Goal: Information Seeking & Learning: Learn about a topic

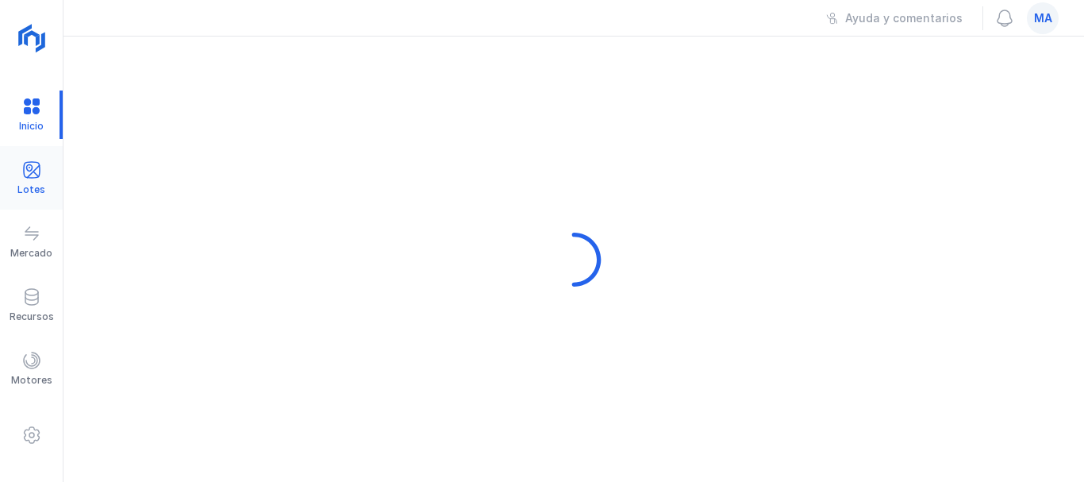
click at [35, 188] on div "Lotes" at bounding box center [31, 178] width 63 height 48
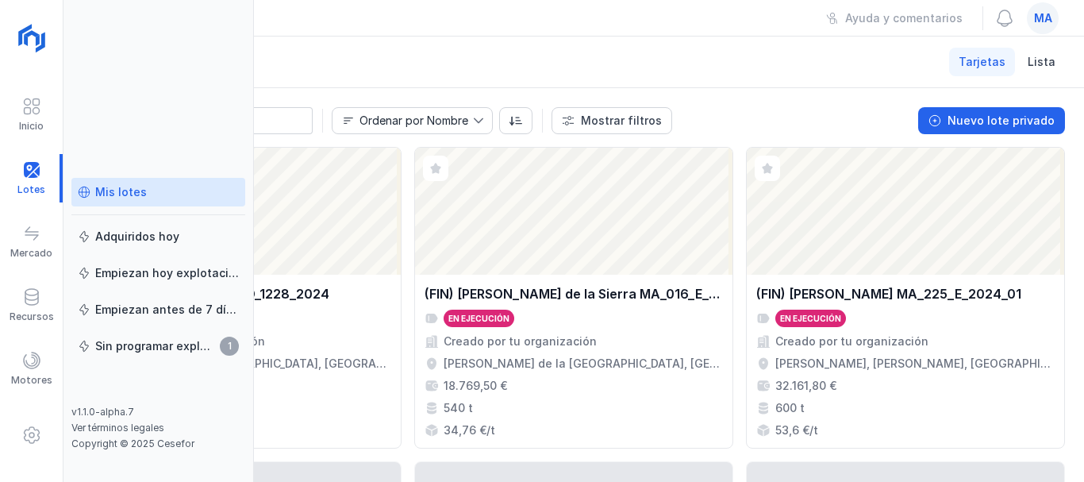
click at [422, 37] on header "Lotes Mis lotes Tarjetas Lista" at bounding box center [573, 63] width 1020 height 52
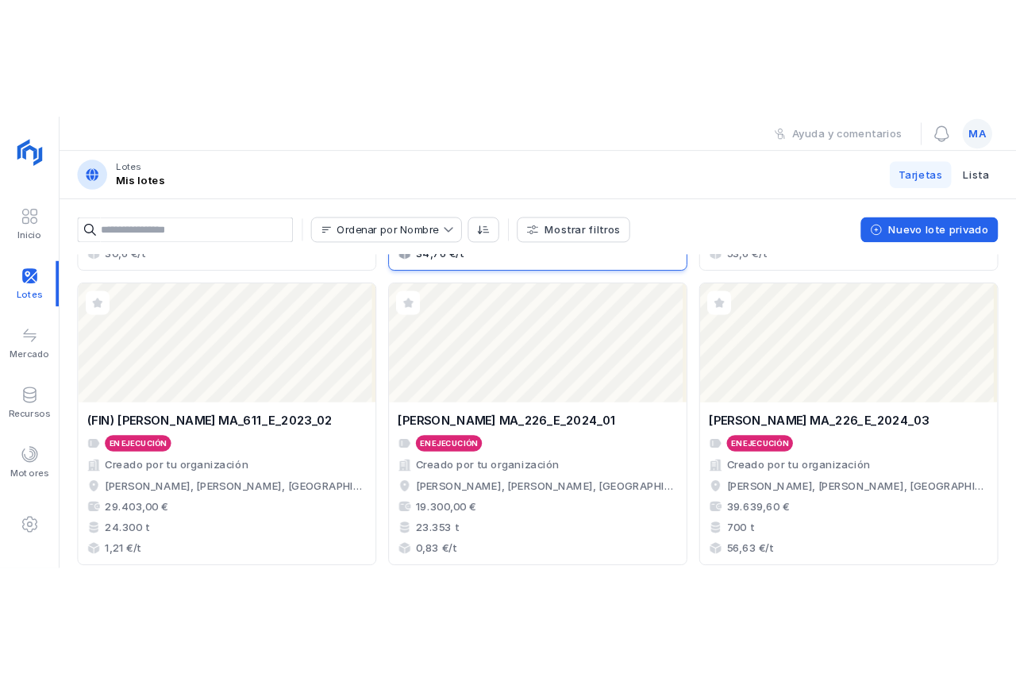
scroll to position [317, 0]
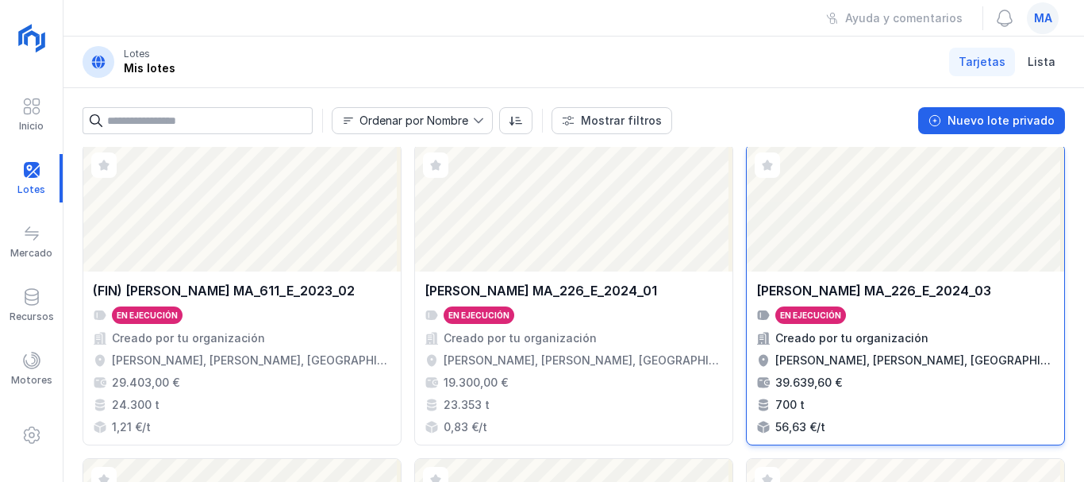
click at [852, 214] on div "Abrir lote" at bounding box center [905, 207] width 317 height 127
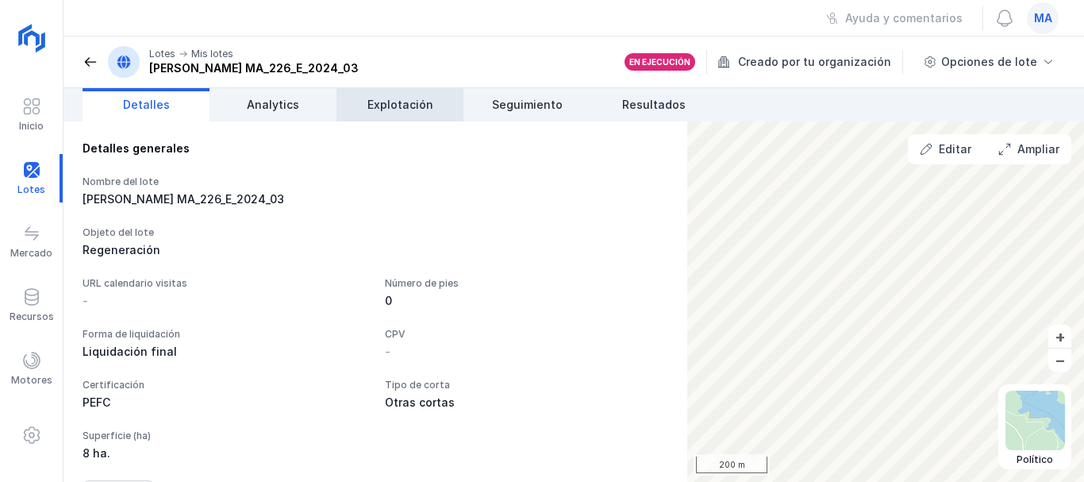
click at [374, 99] on span "Explotación" at bounding box center [400, 105] width 66 height 16
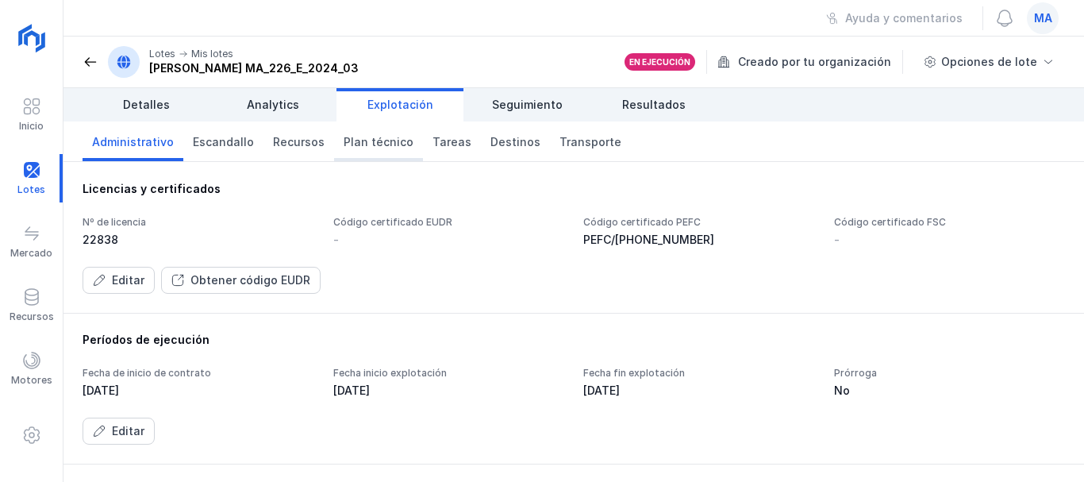
click at [334, 147] on link "Plan técnico" at bounding box center [378, 141] width 89 height 40
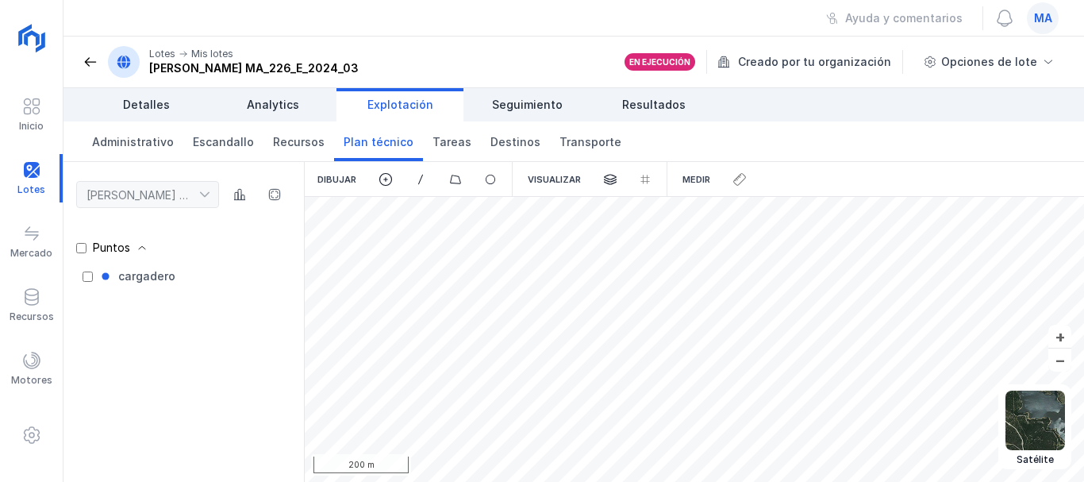
click at [208, 196] on div "[PERSON_NAME] MA_226_E_2024_03" at bounding box center [183, 194] width 215 height 27
click at [207, 195] on div "[PERSON_NAME] MA_226_E_2024_03" at bounding box center [183, 194] width 215 height 27
click at [205, 199] on div "[PERSON_NAME] MA_226_E_2024_03" at bounding box center [183, 194] width 215 height 27
click at [206, 186] on div "[PERSON_NAME] MA_226_E_2024_03" at bounding box center [183, 194] width 215 height 27
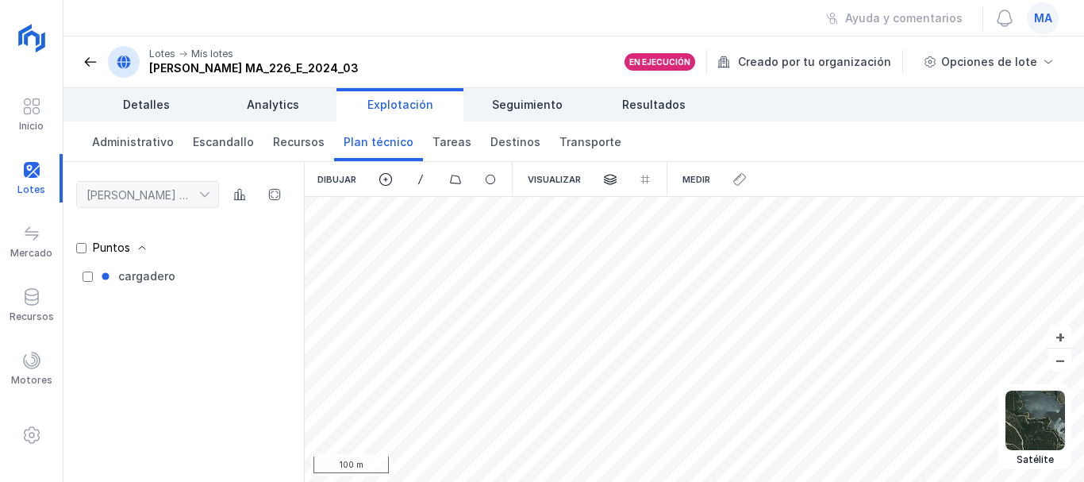
click at [210, 194] on div "[PERSON_NAME] MA_226_E_2024_03" at bounding box center [183, 194] width 215 height 27
click at [363, 145] on span "Plan técnico" at bounding box center [379, 142] width 70 height 16
click at [1047, 63] on span at bounding box center [1048, 62] width 13 height 13
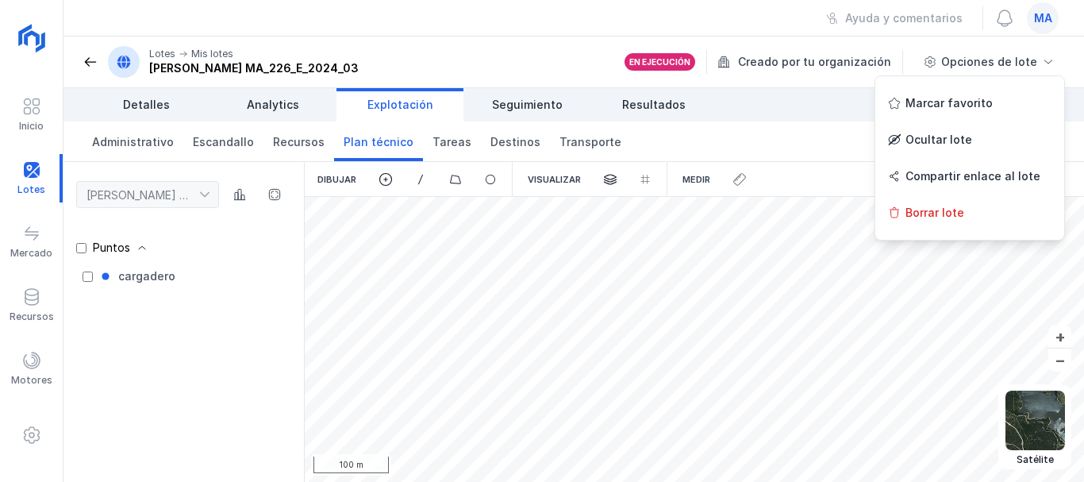
click at [790, 134] on div "Administrativo Escandallo Recursos Plan técnico [PERSON_NAME] Transporte" at bounding box center [573, 141] width 1020 height 40
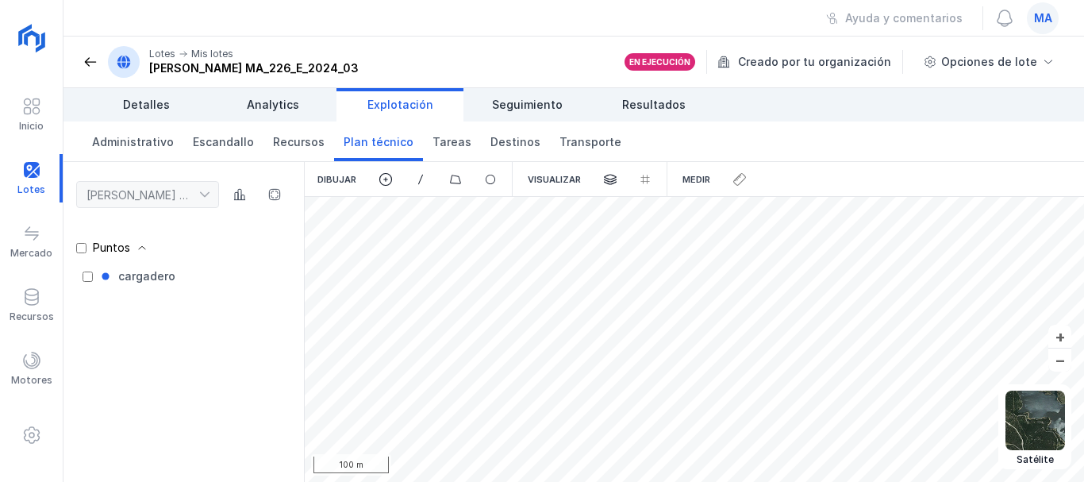
click at [202, 196] on div "[PERSON_NAME] MA_226_E_2024_03" at bounding box center [183, 194] width 215 height 27
click at [145, 248] on span at bounding box center [141, 247] width 11 height 11
click at [128, 249] on div "Puntos" at bounding box center [120, 248] width 55 height 16
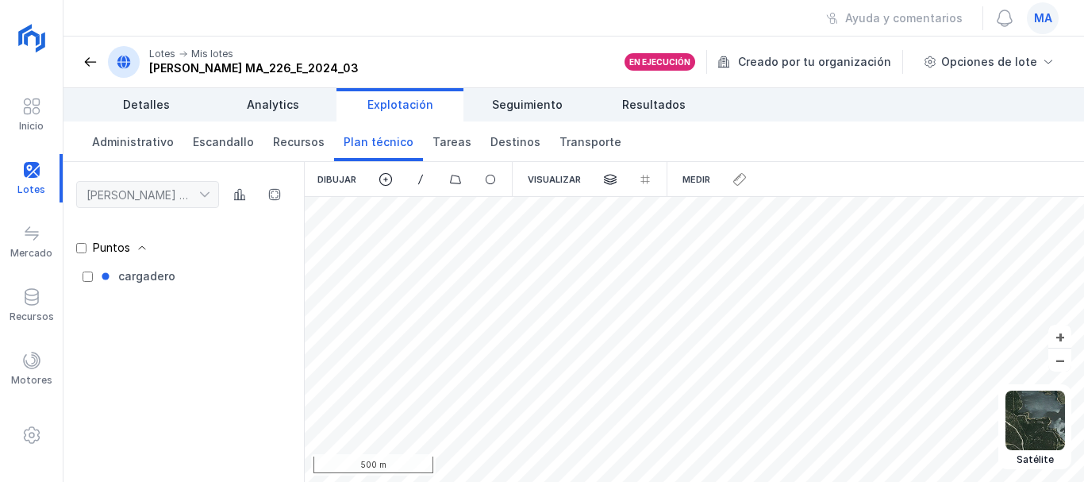
click at [346, 181] on div "Dibujar" at bounding box center [337, 179] width 64 height 35
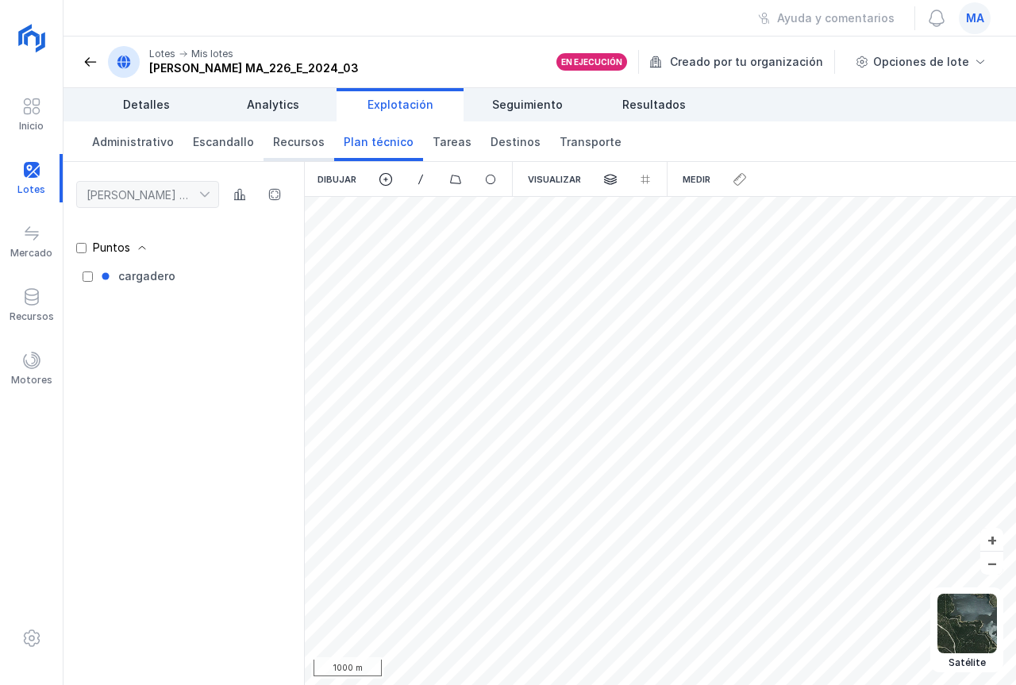
click at [296, 138] on span "Recursos" at bounding box center [299, 142] width 52 height 16
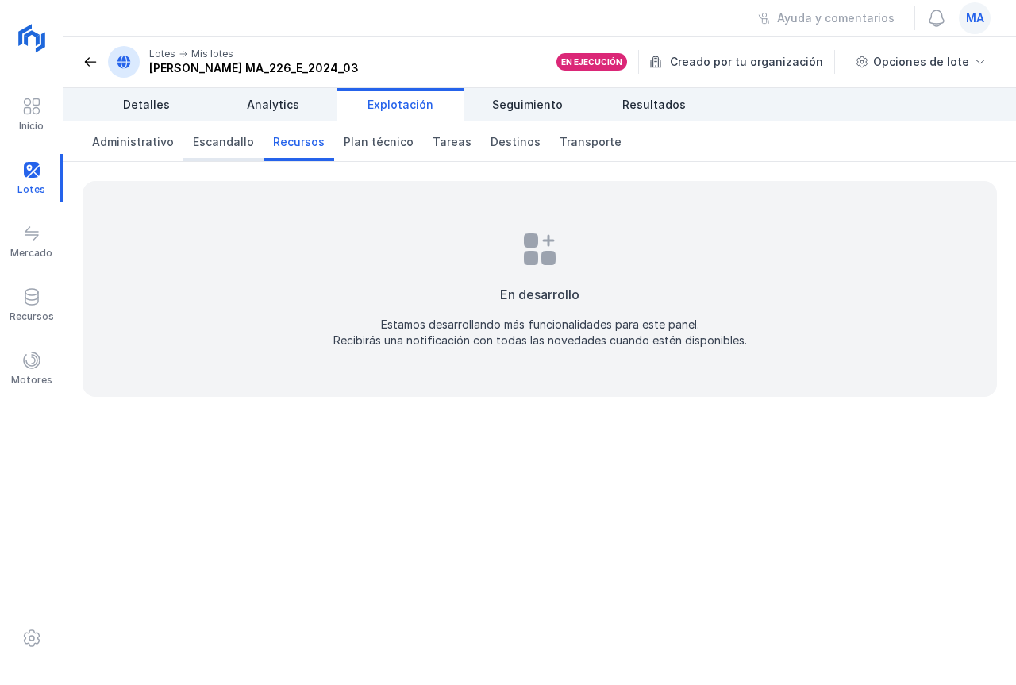
click at [236, 142] on span "Escandallo" at bounding box center [223, 142] width 61 height 16
click at [374, 147] on span "Plan técnico" at bounding box center [379, 142] width 70 height 16
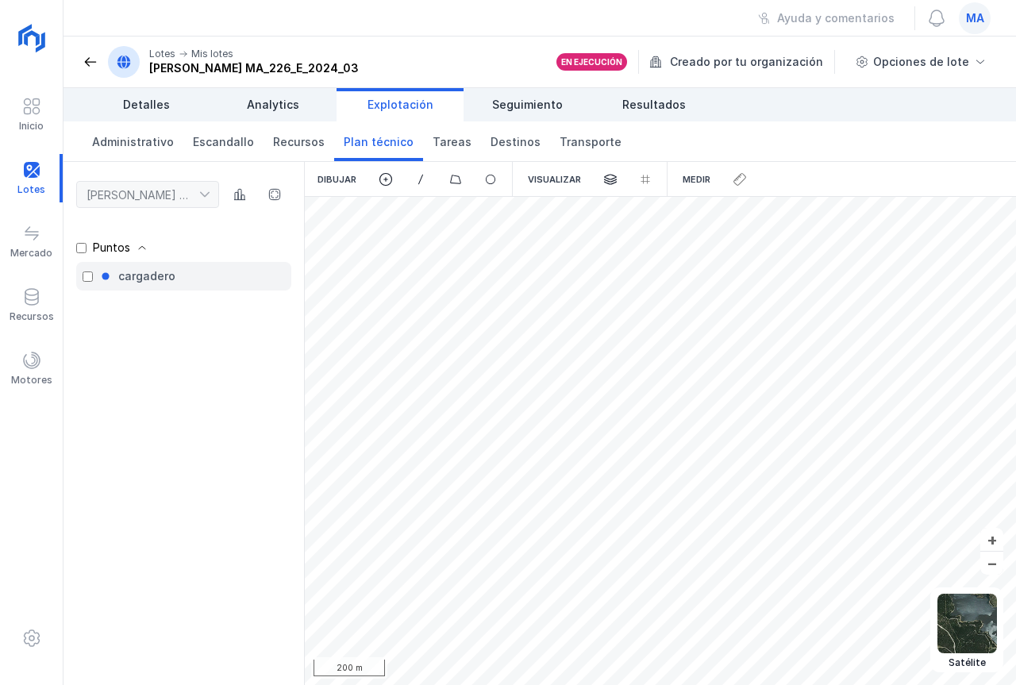
drag, startPoint x: 727, startPoint y: 186, endPoint x: 201, endPoint y: 282, distance: 534.9
click at [201, 282] on div "cargadero" at bounding box center [183, 276] width 215 height 29
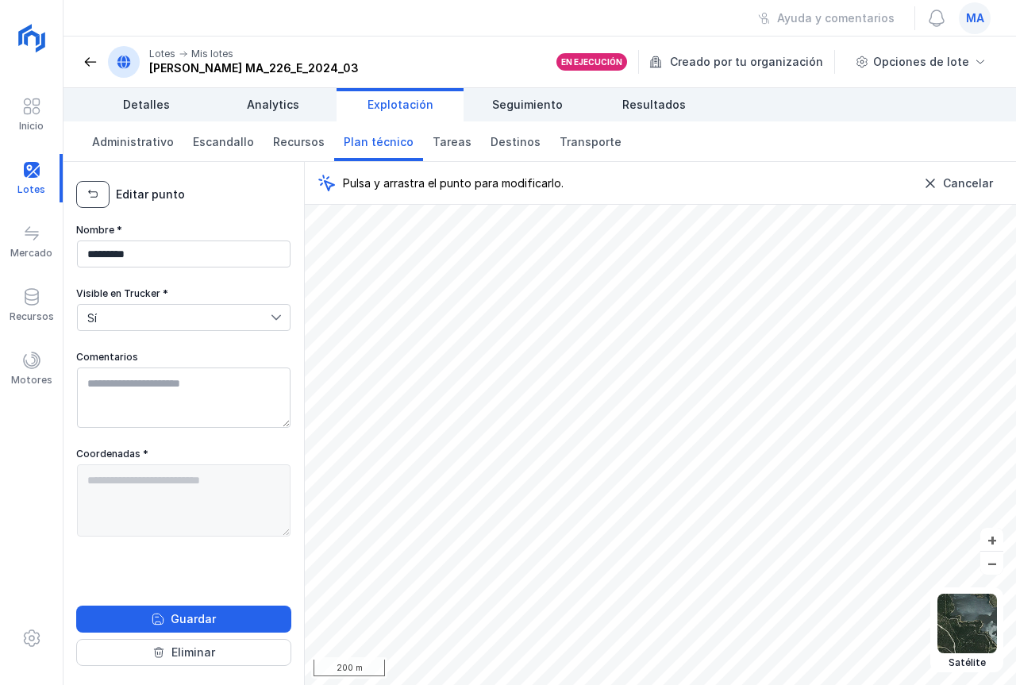
click at [99, 197] on button "button" at bounding box center [92, 194] width 33 height 27
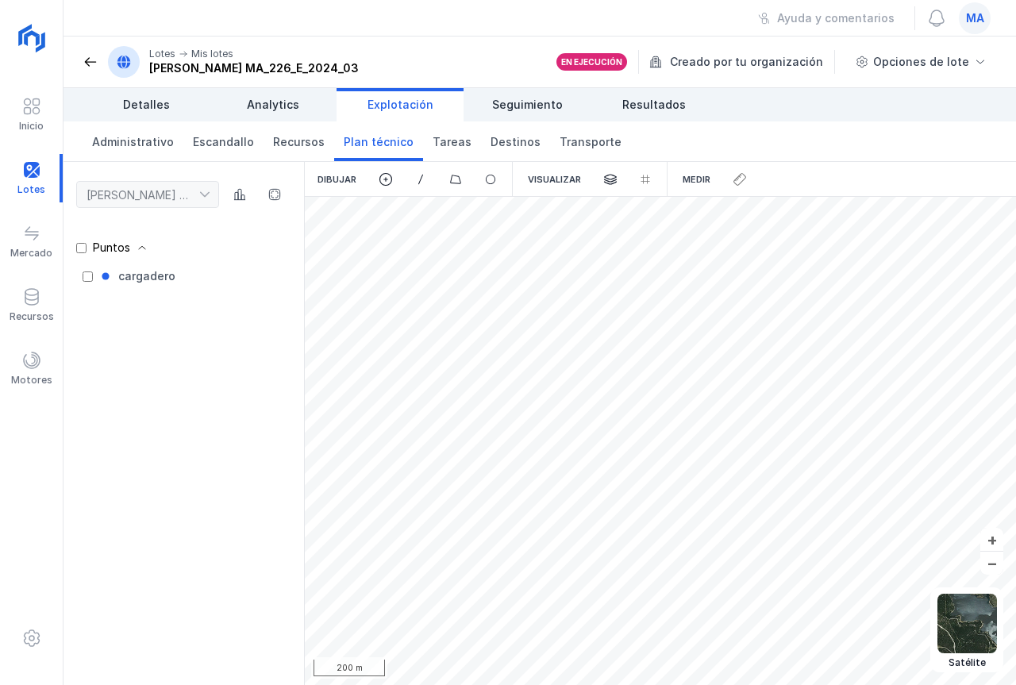
click at [207, 196] on div "[PERSON_NAME] MA_226_E_2024_03" at bounding box center [183, 194] width 215 height 27
click at [204, 194] on div "[PERSON_NAME] MA_226_E_2024_03" at bounding box center [183, 194] width 215 height 27
click at [532, 108] on span "Seguimiento" at bounding box center [527, 105] width 71 height 16
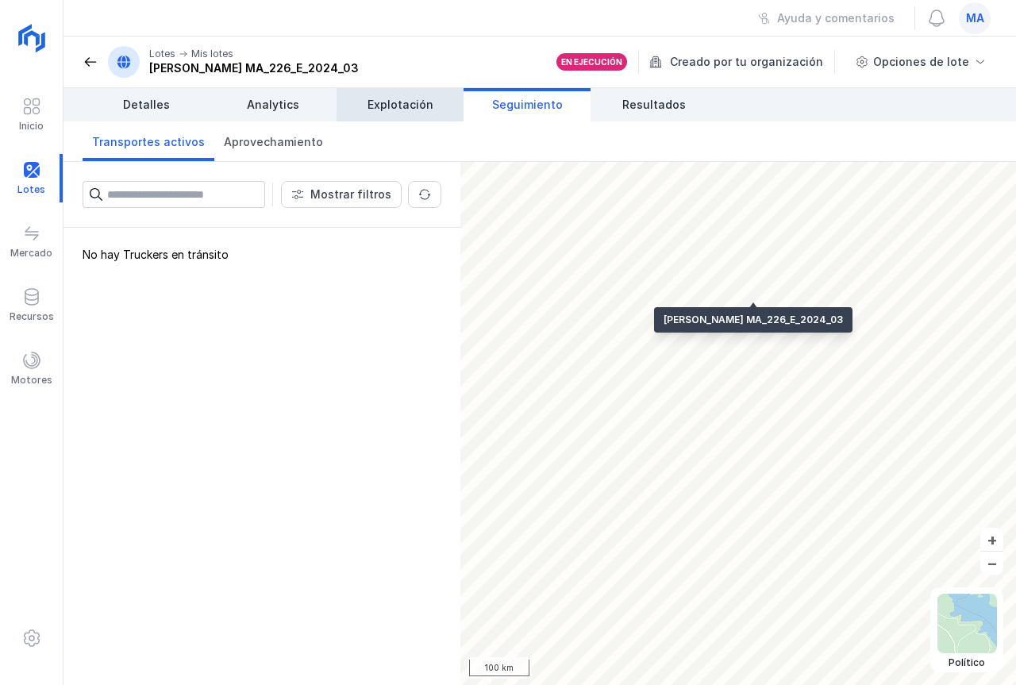
click at [421, 113] on link "Explotación" at bounding box center [399, 104] width 127 height 33
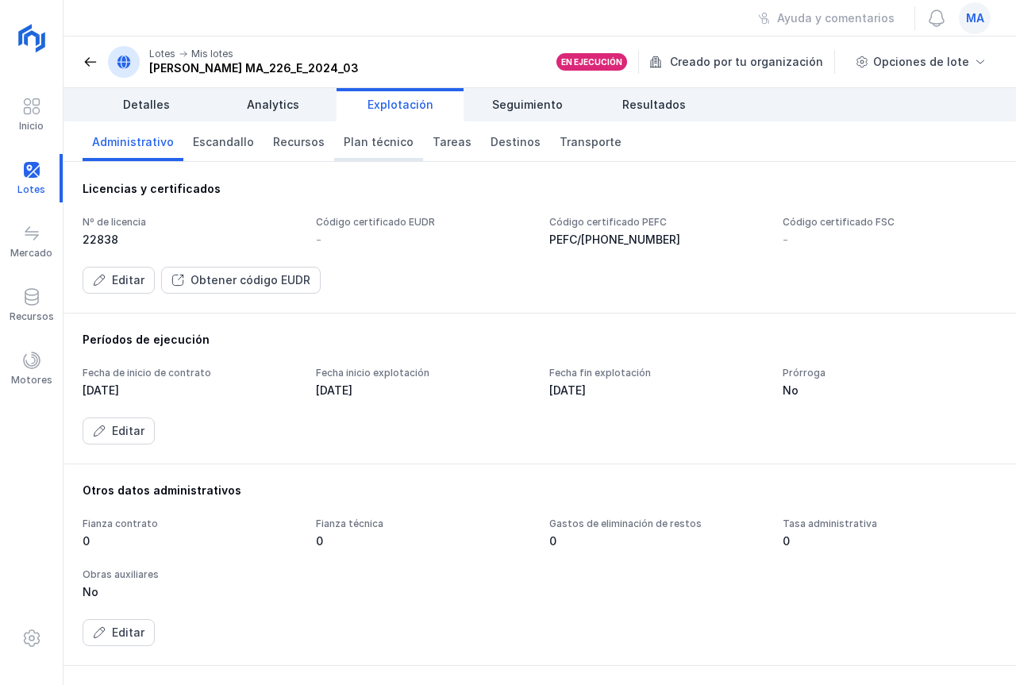
click at [344, 140] on span "Plan técnico" at bounding box center [379, 142] width 70 height 16
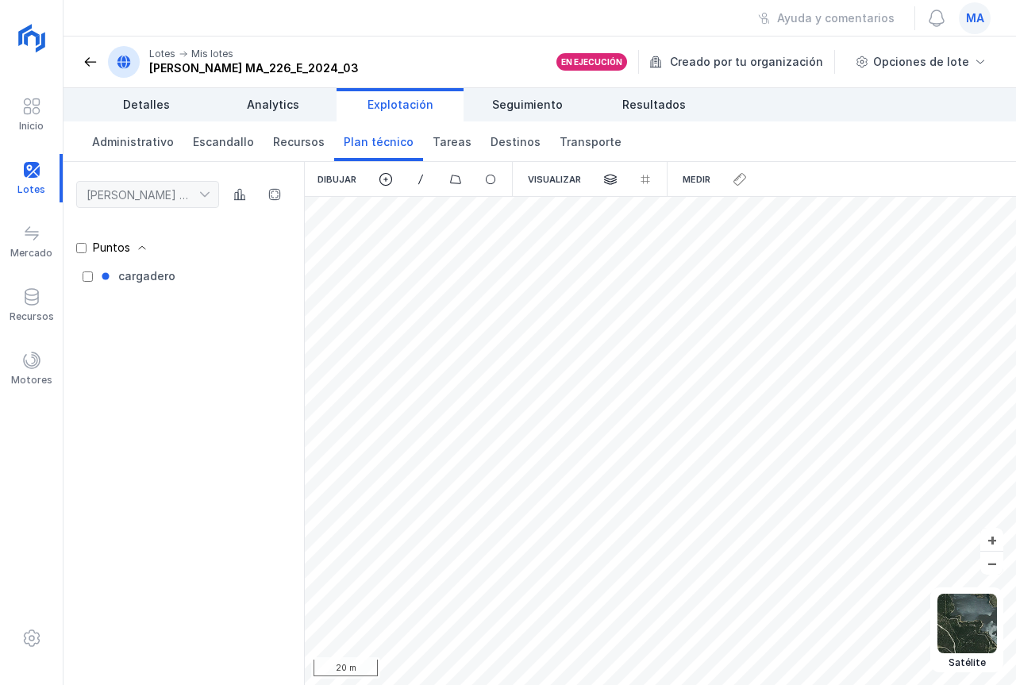
click at [967, 481] on img at bounding box center [967, 624] width 60 height 60
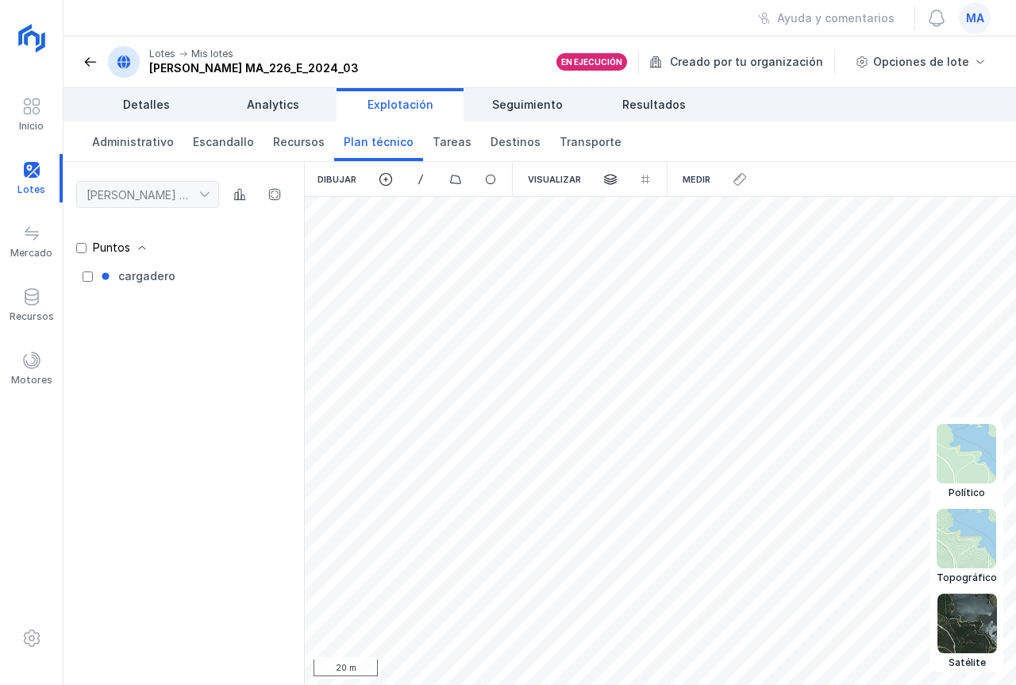
click at [965, 481] on img at bounding box center [967, 624] width 60 height 60
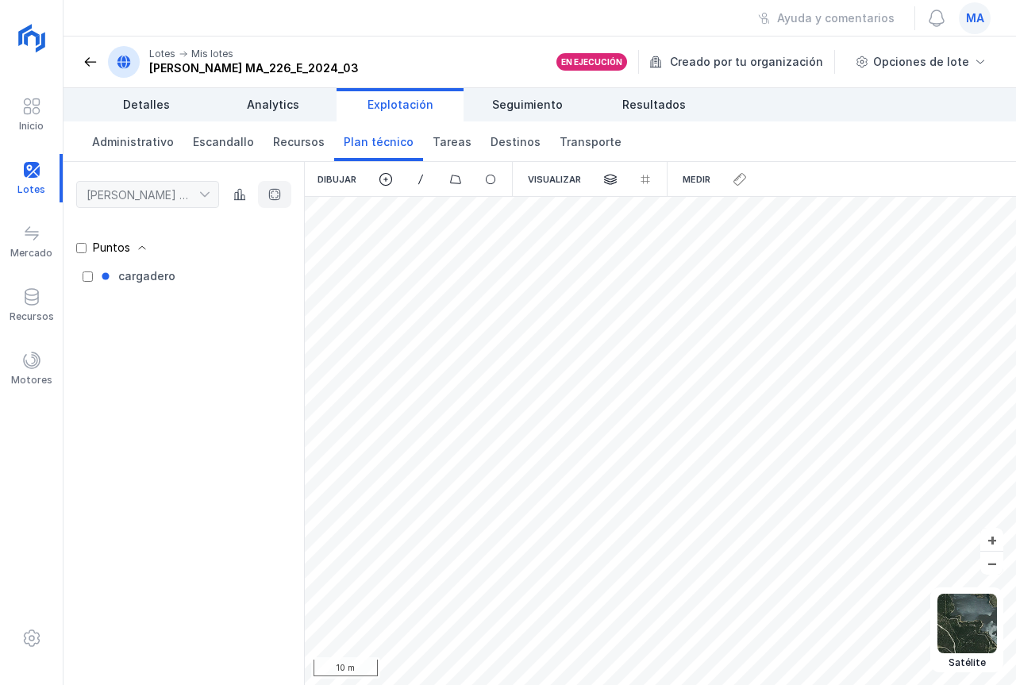
click at [271, 195] on span "button" at bounding box center [274, 194] width 13 height 13
click at [272, 195] on span "button" at bounding box center [274, 194] width 13 height 13
click at [96, 56] on span at bounding box center [91, 62] width 16 height 16
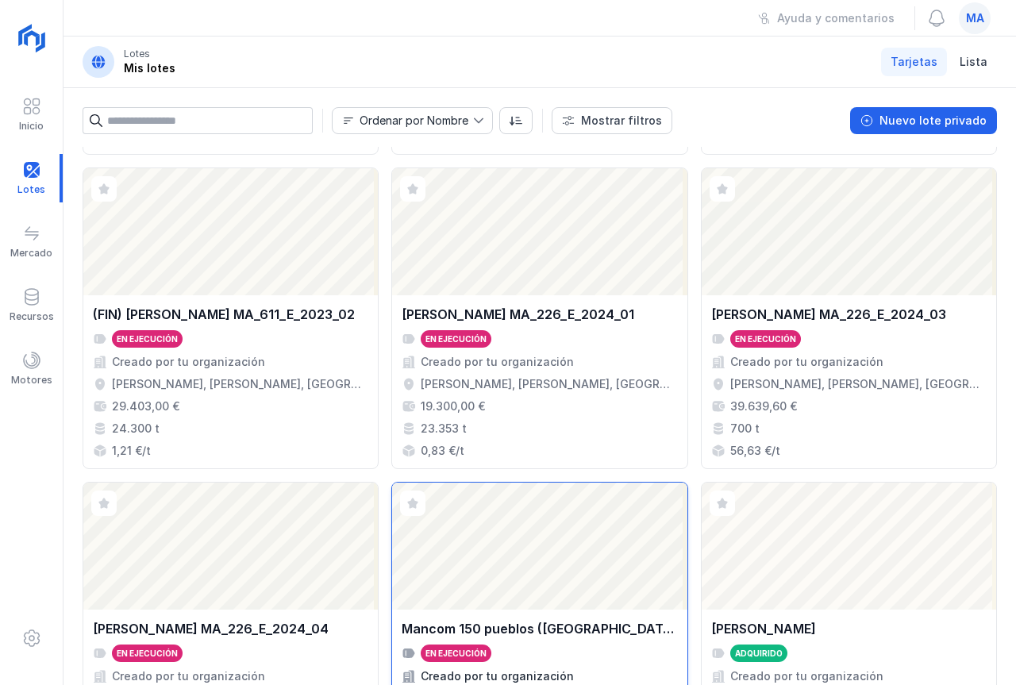
scroll to position [225, 0]
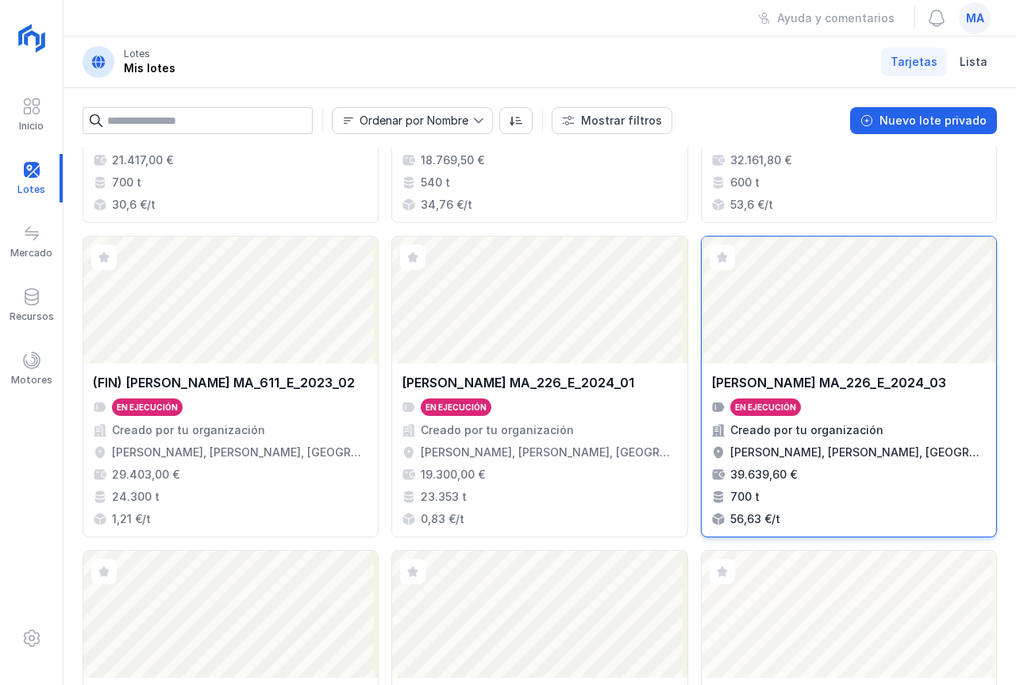
click at [891, 308] on div "Abrir lote" at bounding box center [848, 299] width 294 height 127
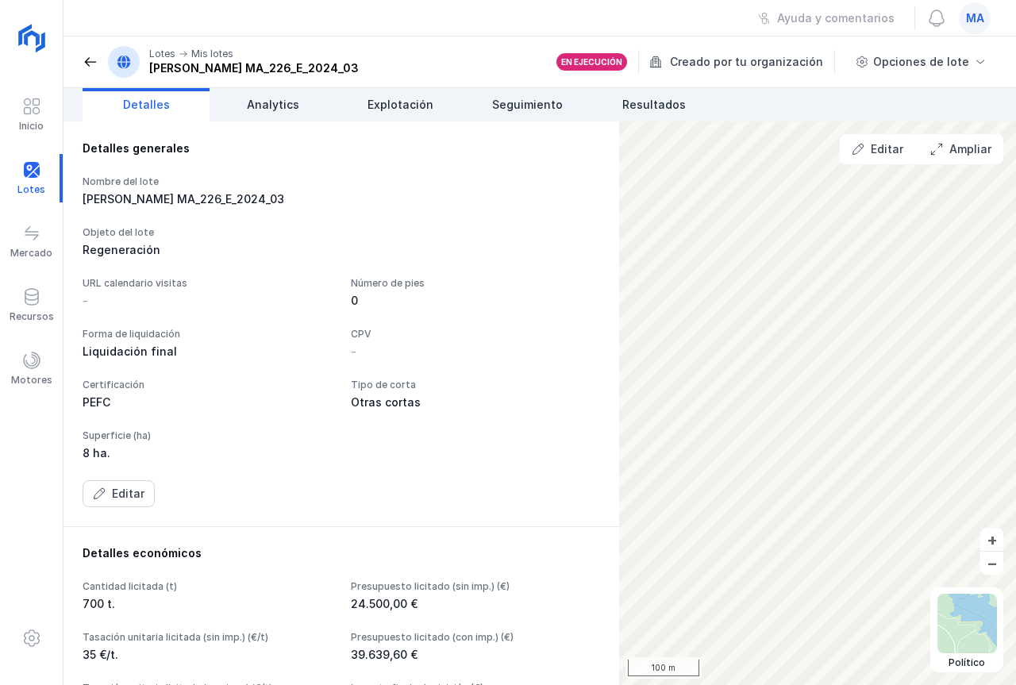
click at [295, 125] on div "Detalles generales Nombre del lote [PERSON_NAME] MA_226_E_2024_03 Objeto del lo…" at bounding box center [340, 323] width 555 height 405
click at [276, 114] on link "Analytics" at bounding box center [272, 104] width 127 height 33
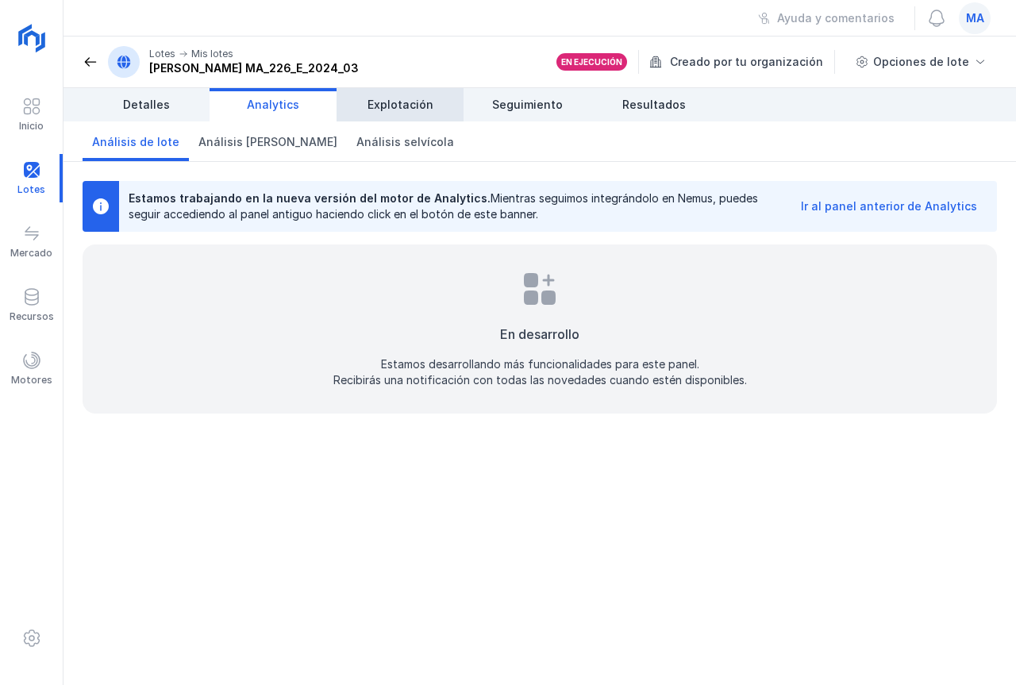
click at [359, 115] on link "Explotación" at bounding box center [399, 104] width 127 height 33
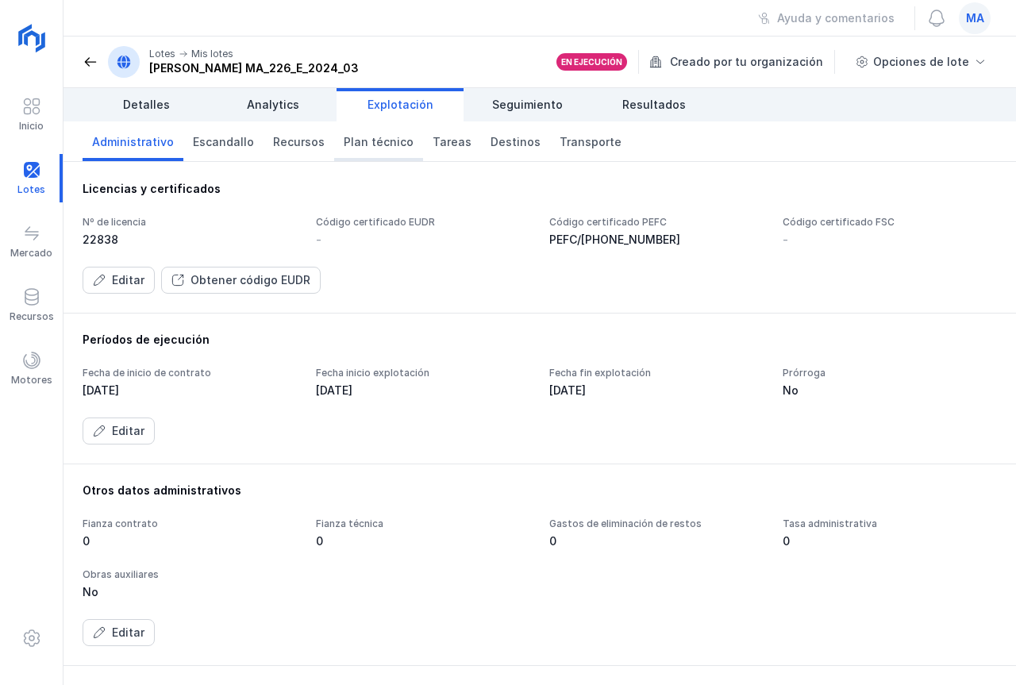
click at [369, 153] on link "Plan técnico" at bounding box center [378, 141] width 89 height 40
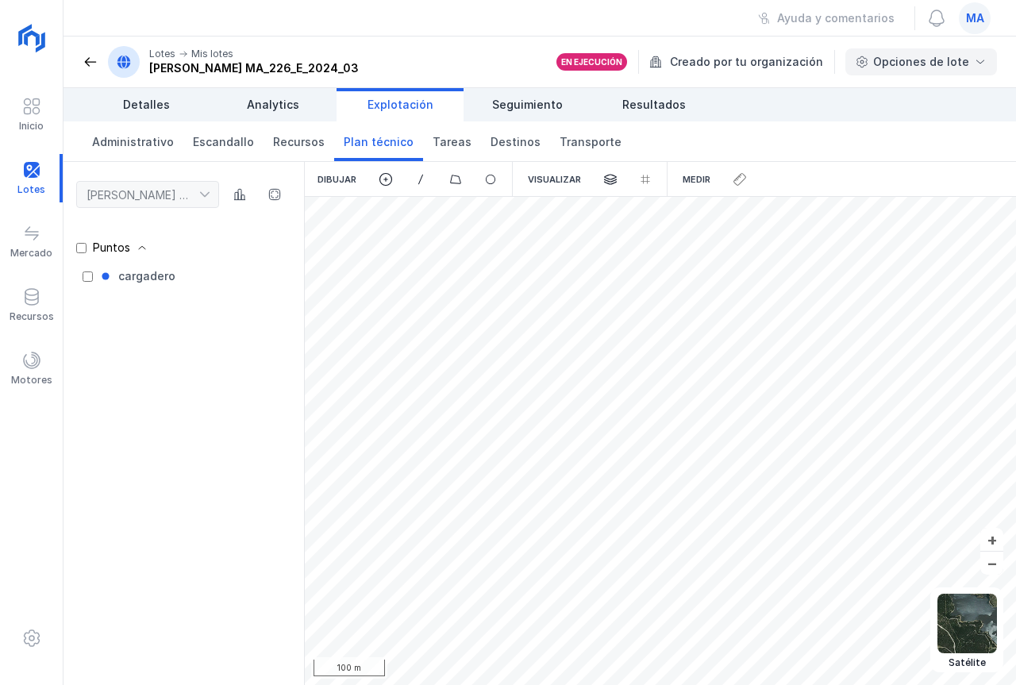
click at [985, 64] on span at bounding box center [980, 62] width 13 height 13
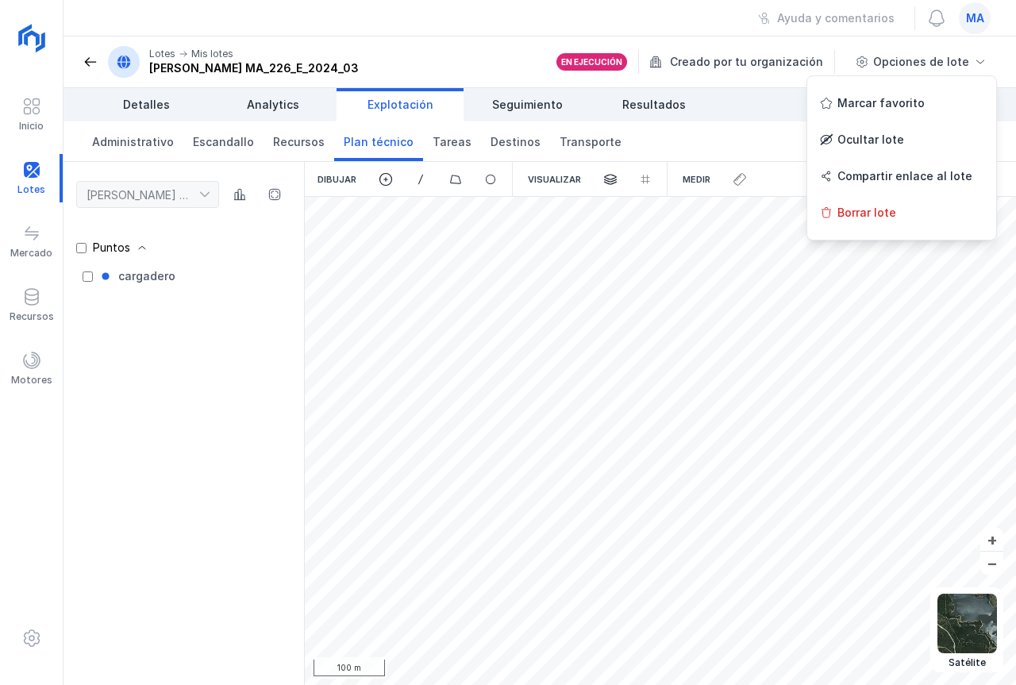
click at [750, 67] on div "Creado por tu organización" at bounding box center [743, 62] width 188 height 24
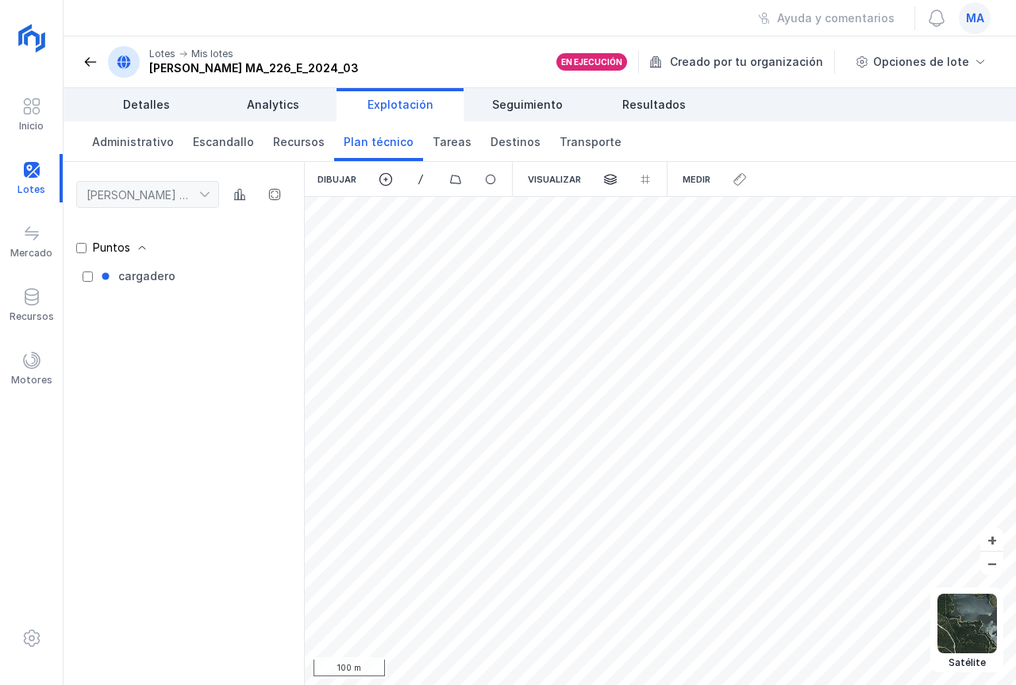
click at [755, 64] on div "Creado por tu organización" at bounding box center [743, 62] width 188 height 24
click at [647, 64] on div "En ejecución Creado por tu organización Opciones de lote" at bounding box center [776, 61] width 440 height 27
click at [648, 109] on span "Resultados" at bounding box center [653, 105] width 63 height 16
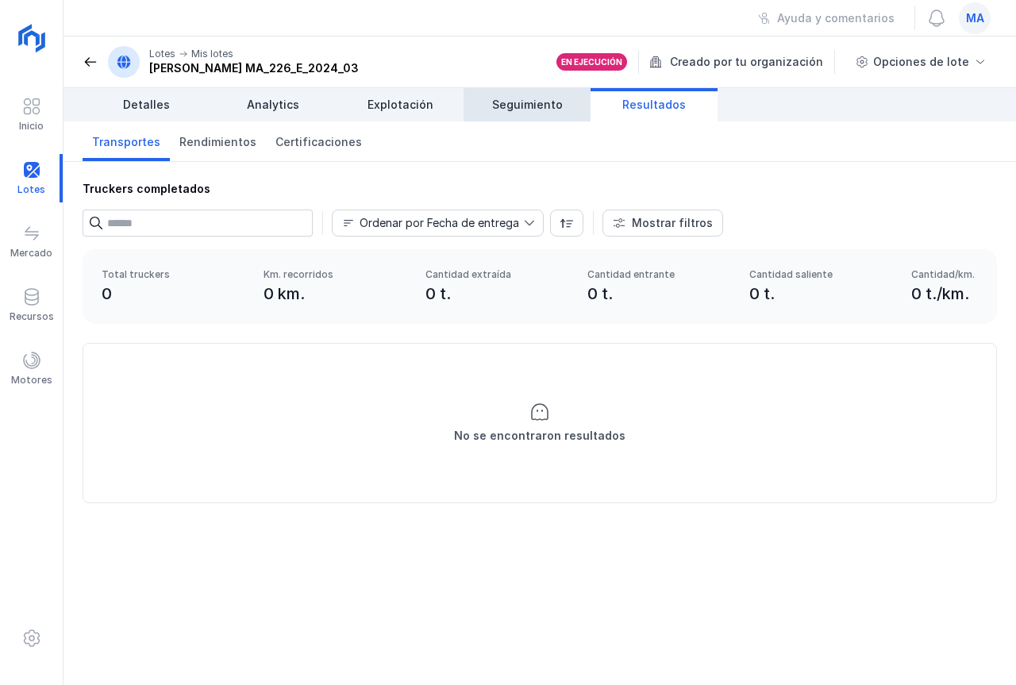
click at [558, 111] on span "Seguimiento" at bounding box center [527, 105] width 71 height 16
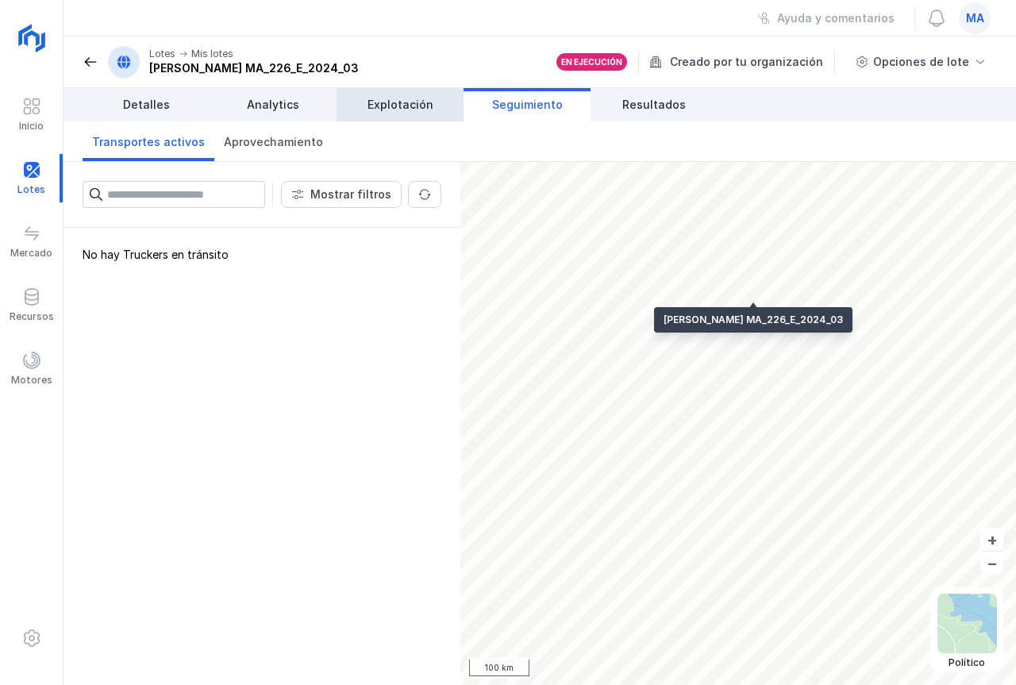
click at [427, 102] on span "Explotación" at bounding box center [400, 105] width 66 height 16
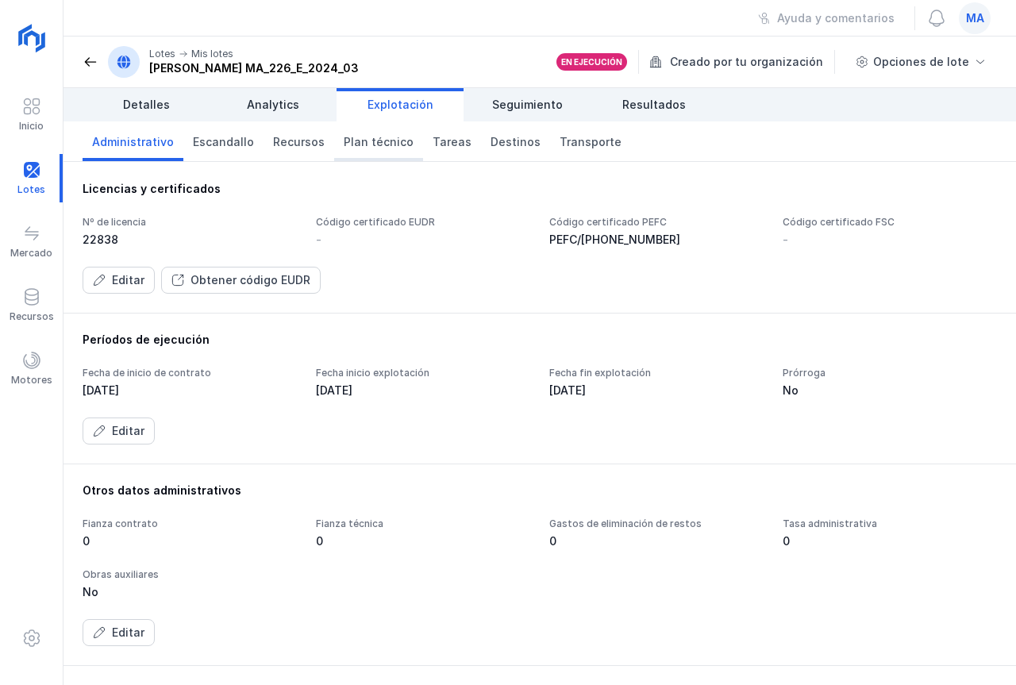
click at [366, 148] on span "Plan técnico" at bounding box center [379, 142] width 70 height 16
